Goal: Information Seeking & Learning: Learn about a topic

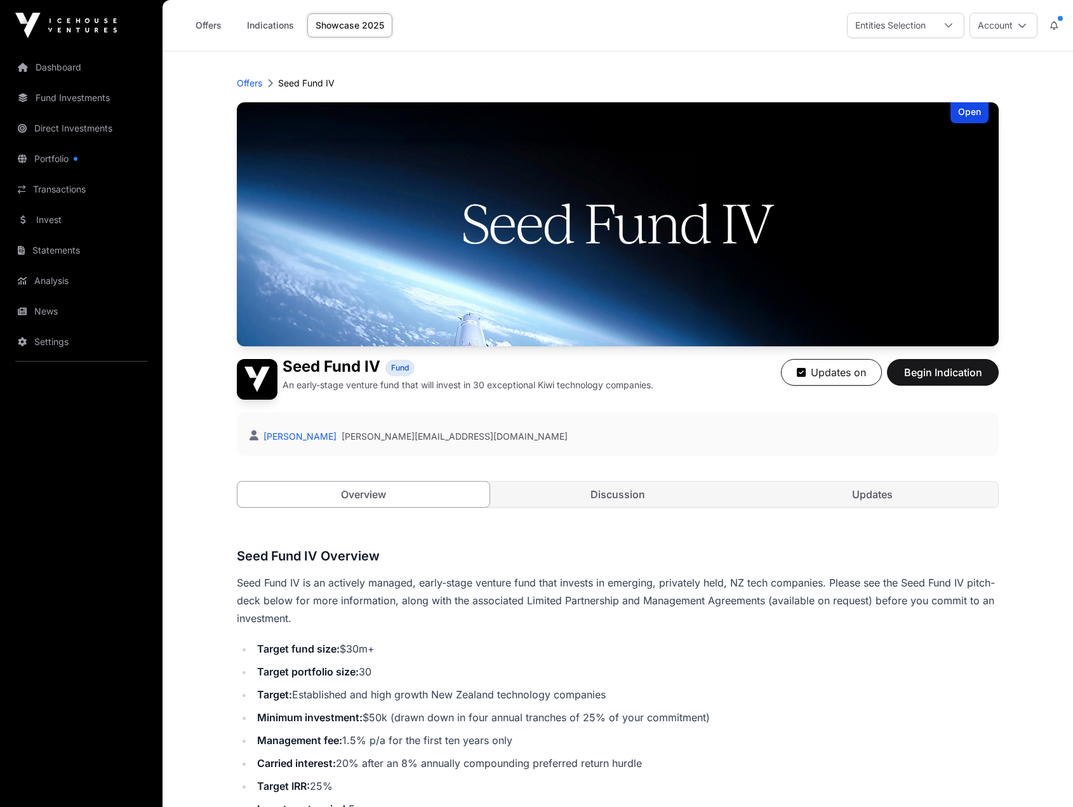
click at [79, 223] on link "Invest" at bounding box center [81, 220] width 142 height 28
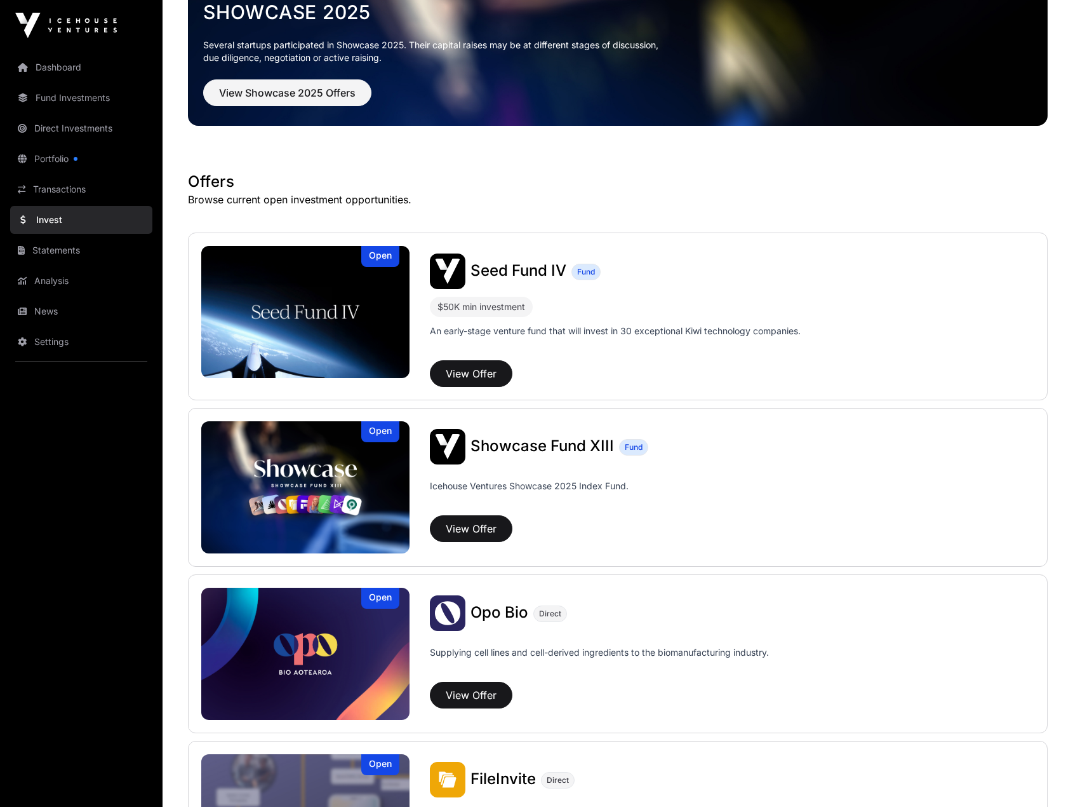
scroll to position [127, 0]
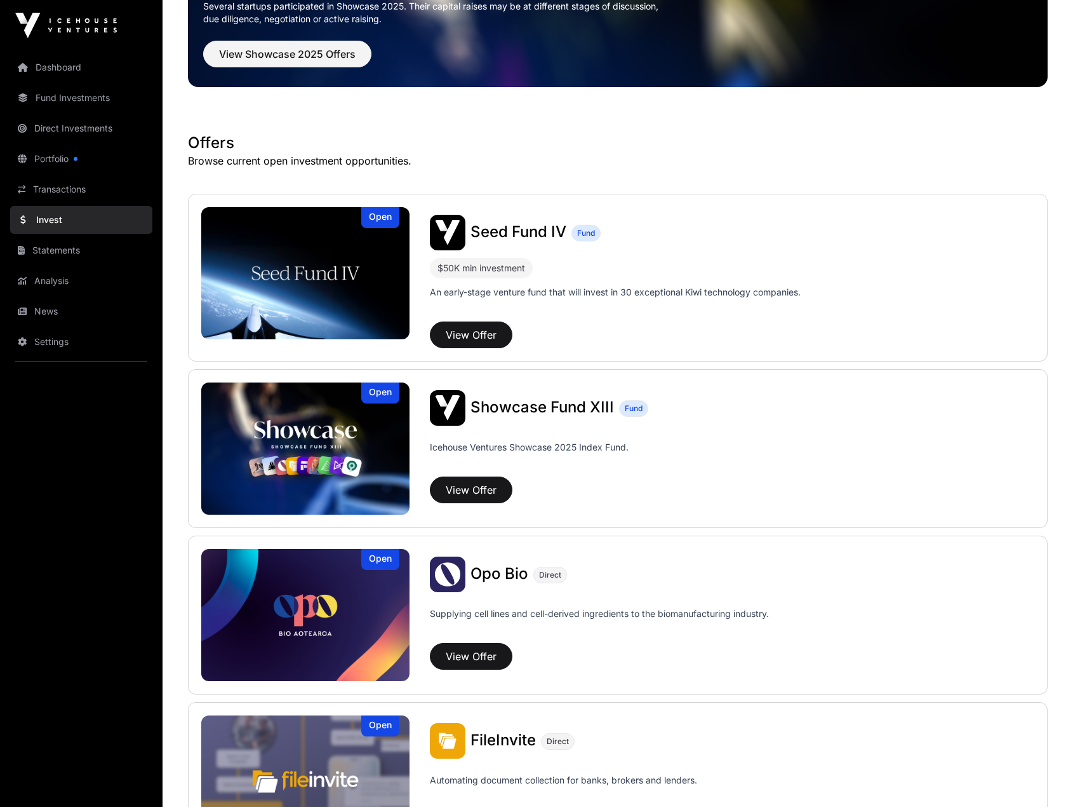
click at [543, 410] on span "Showcase Fund XIII" at bounding box center [543, 407] width 144 height 18
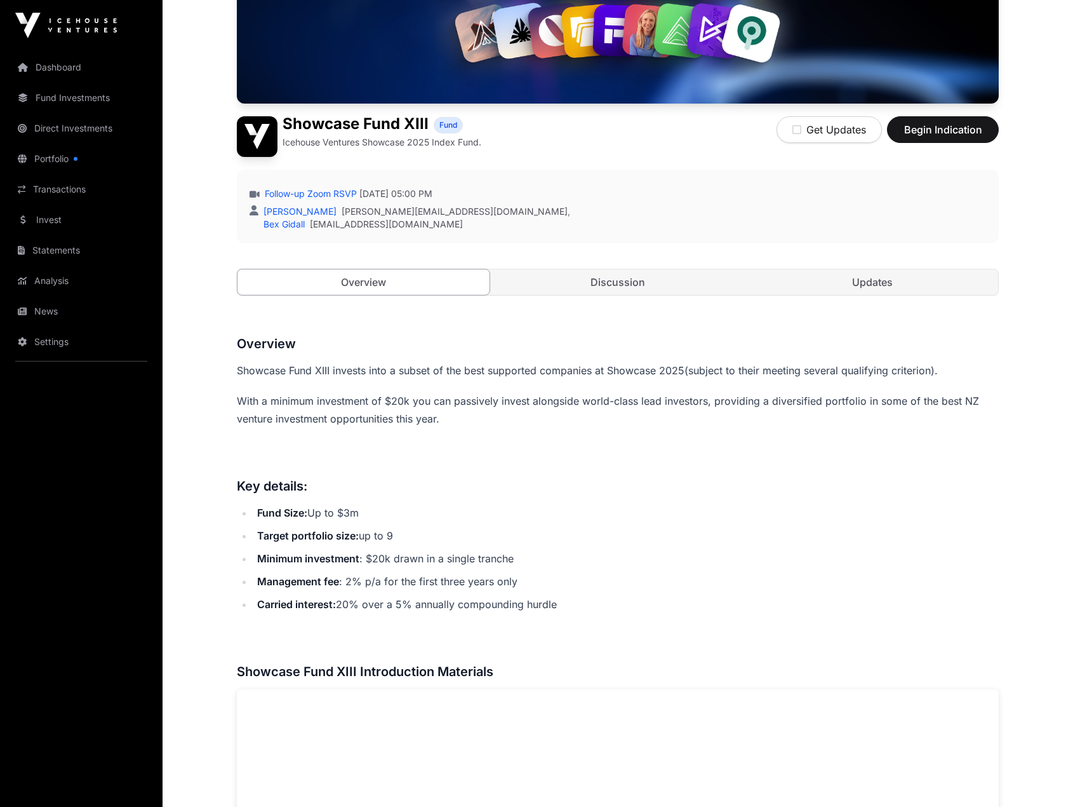
scroll to position [248, 0]
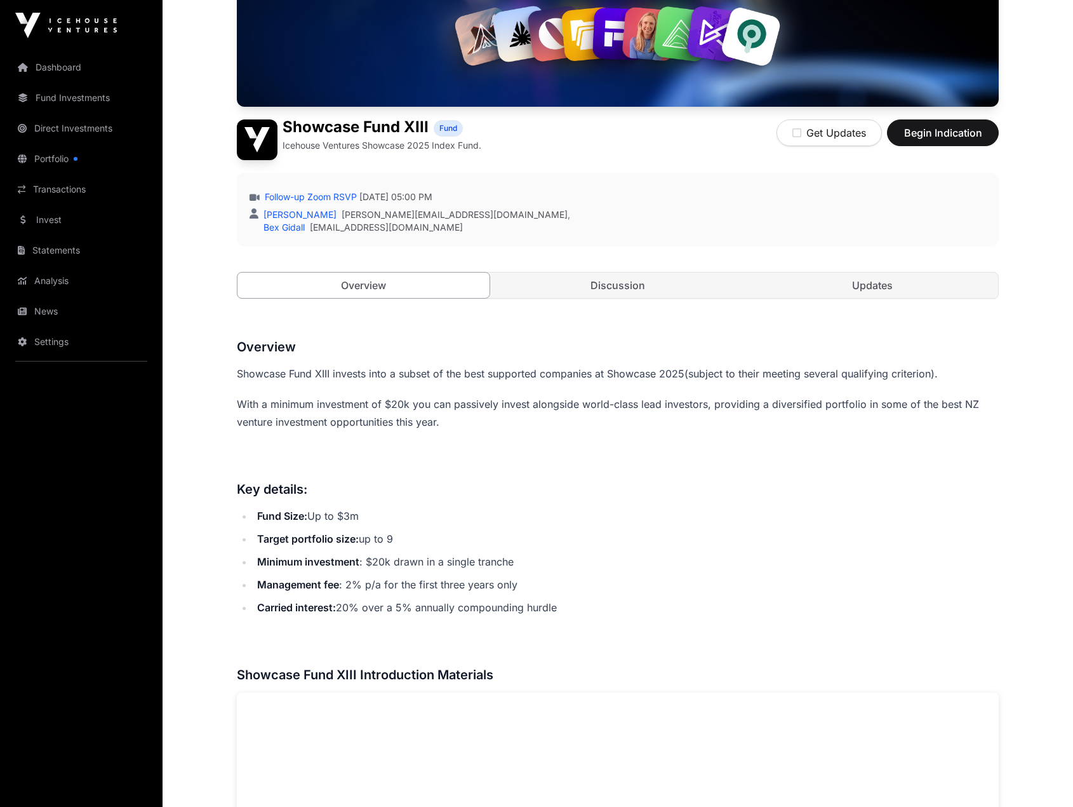
click at [59, 222] on link "Invest" at bounding box center [81, 220] width 142 height 28
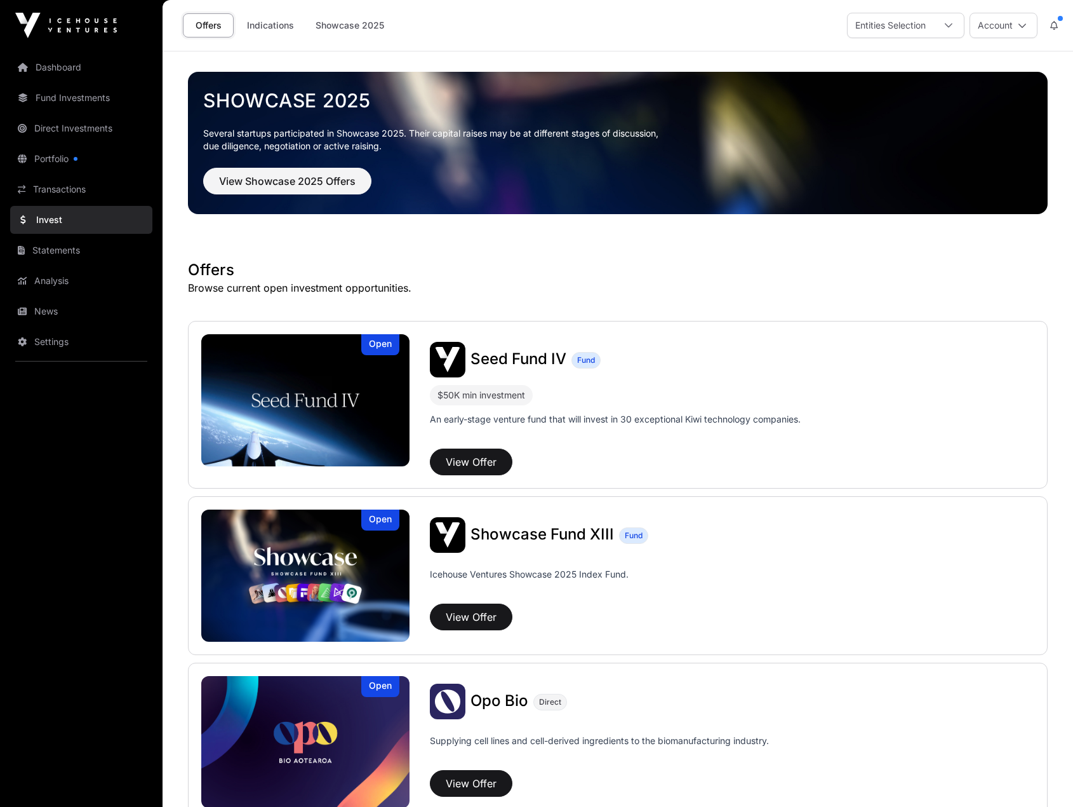
click at [356, 398] on img at bounding box center [305, 400] width 208 height 132
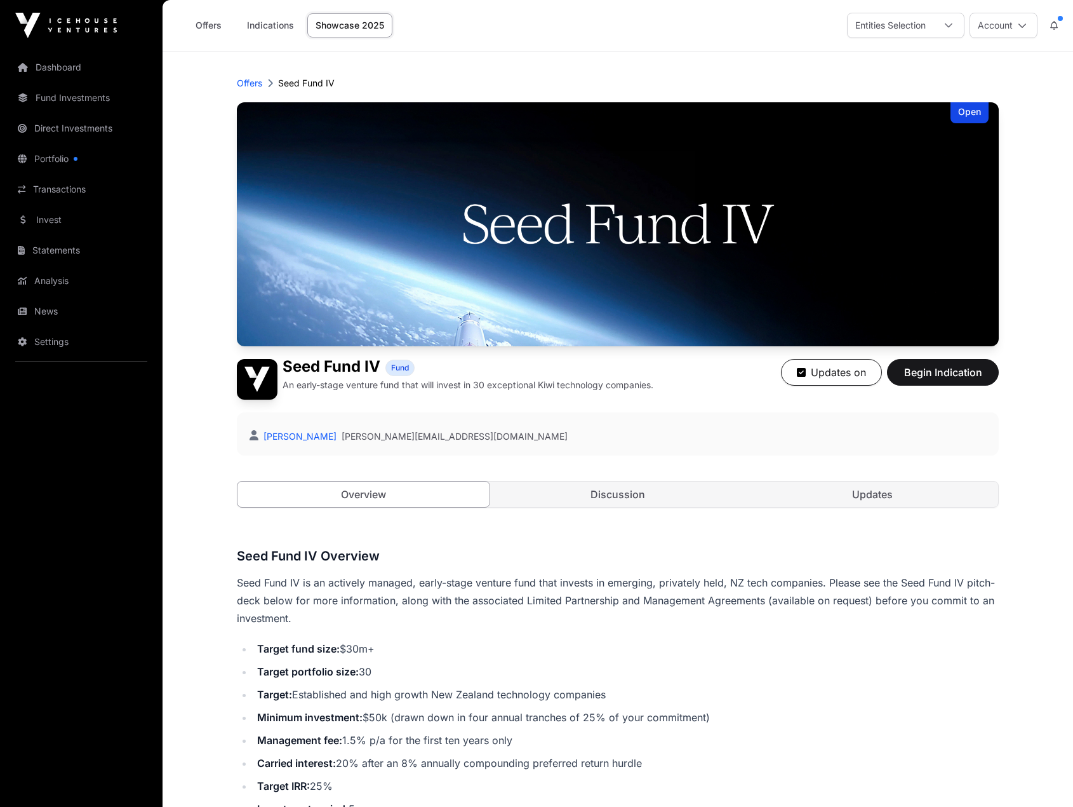
click at [67, 220] on link "Invest" at bounding box center [81, 220] width 142 height 28
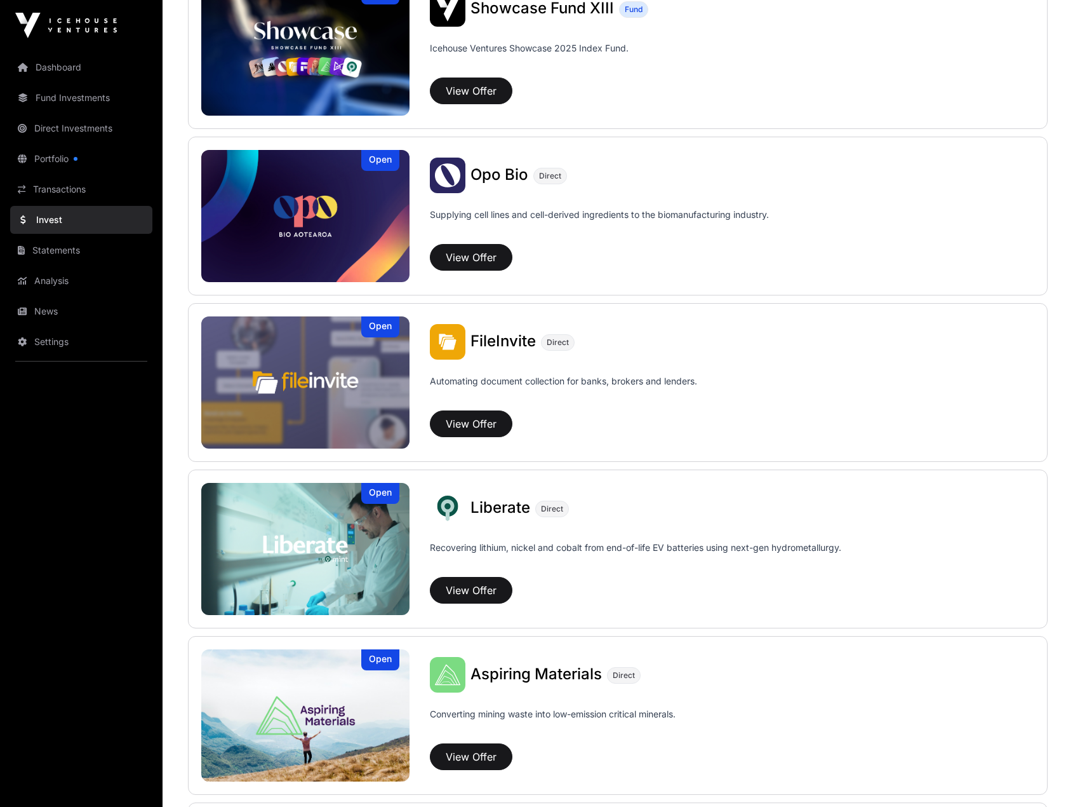
scroll to position [373, 0]
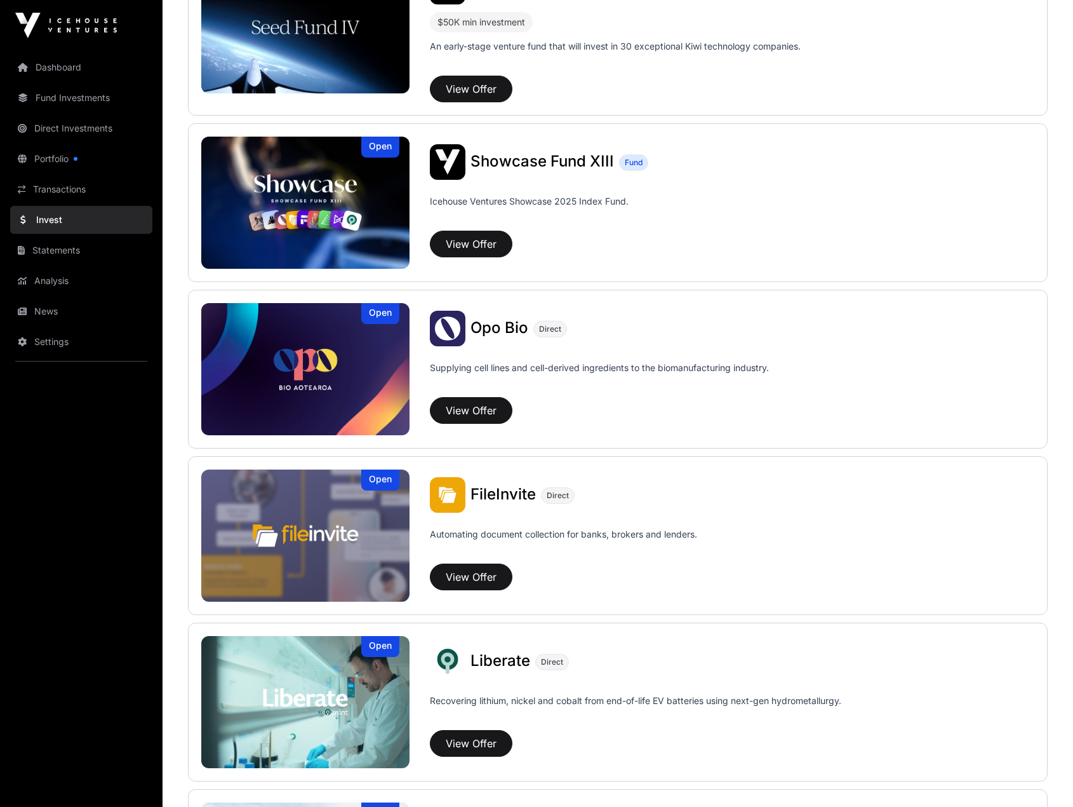
click at [492, 184] on div "Showcase Fund XIII Fund Icehouse Ventures Showcase 2025 Index Fund. View Offer" at bounding box center [722, 206] width 625 height 124
click at [338, 186] on img at bounding box center [305, 203] width 208 height 132
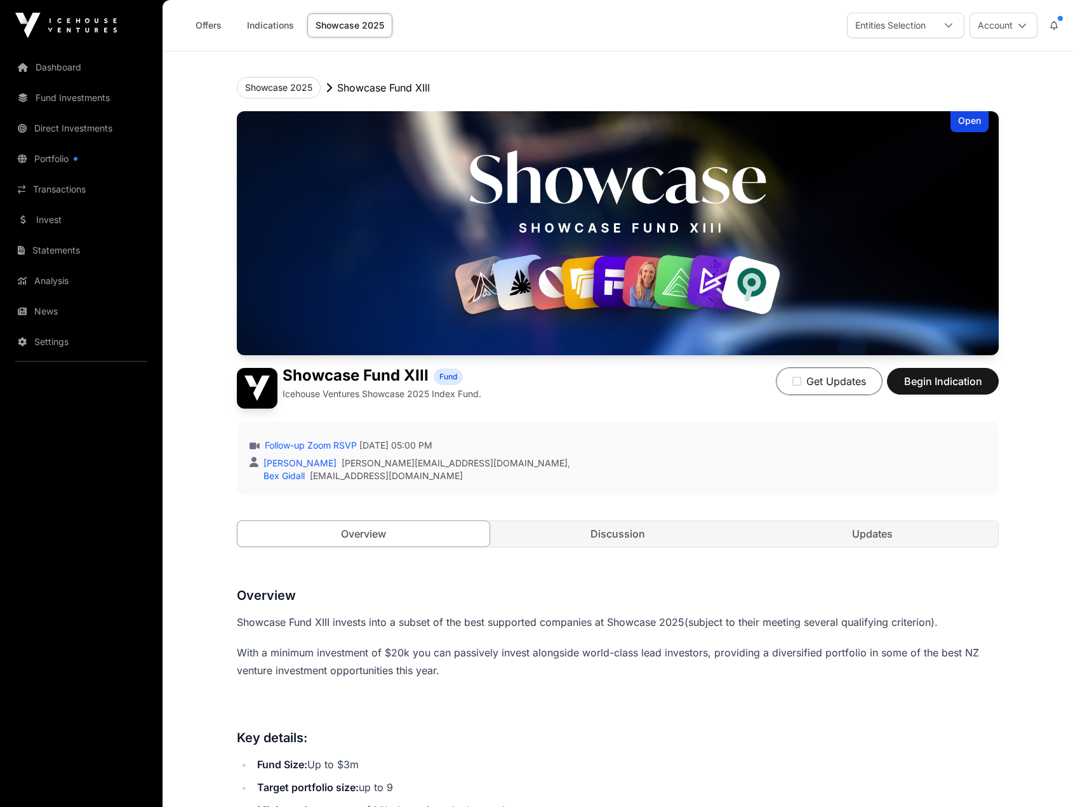
click at [798, 381] on icon "button" at bounding box center [797, 381] width 9 height 10
